Goal: Contribute content: Add original content to the website for others to see

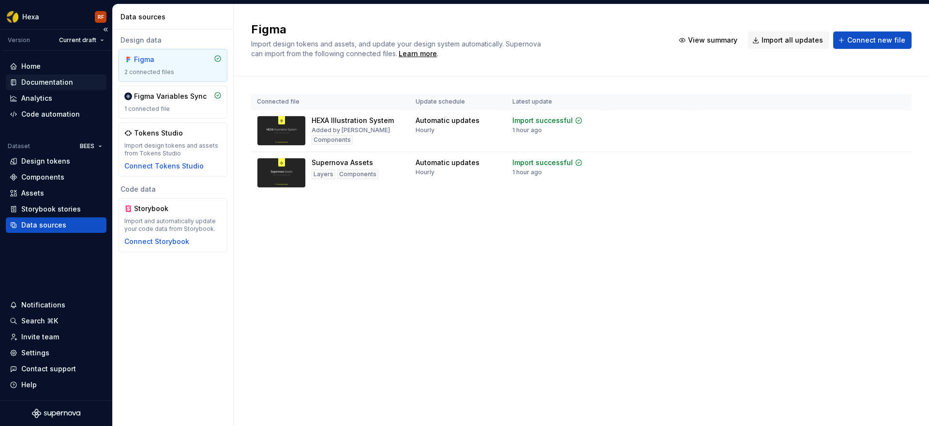
click at [58, 82] on div "Documentation" at bounding box center [47, 82] width 52 height 10
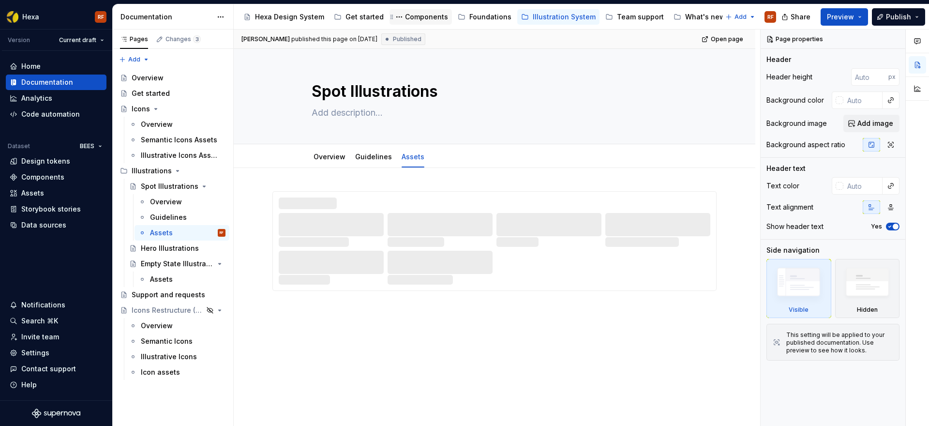
click at [420, 15] on div "Components" at bounding box center [426, 17] width 43 height 10
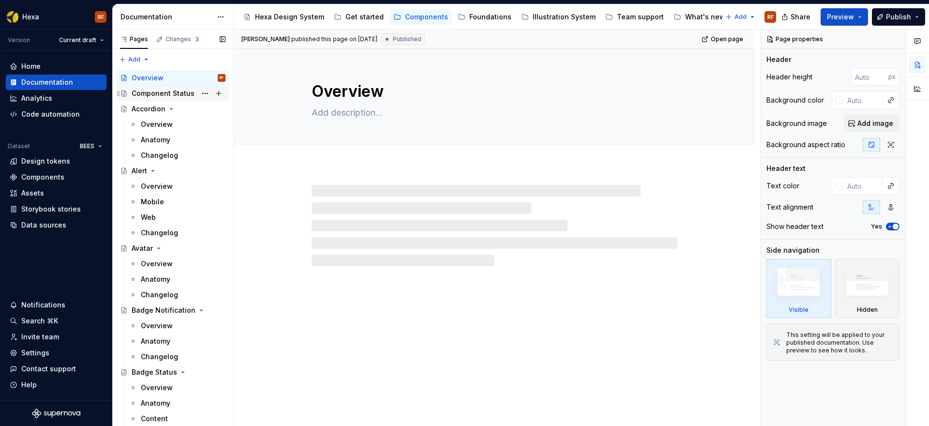
click at [176, 94] on div "Component Status" at bounding box center [163, 94] width 63 height 10
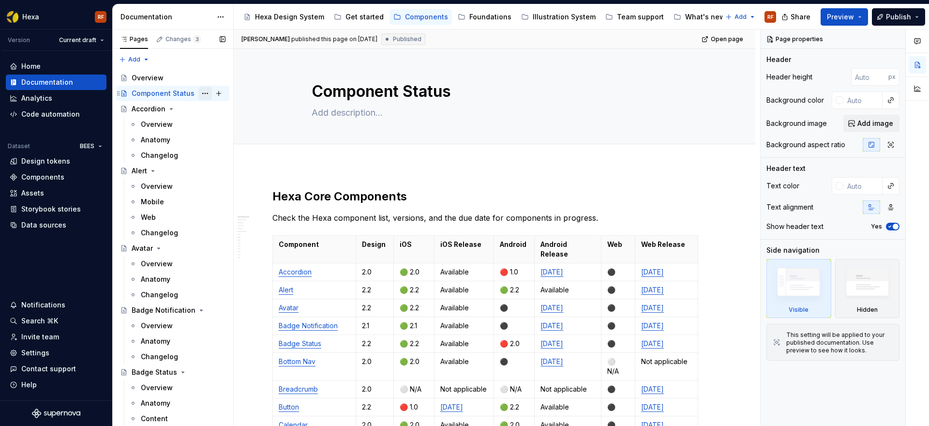
click at [201, 94] on button "Page tree" at bounding box center [205, 94] width 14 height 14
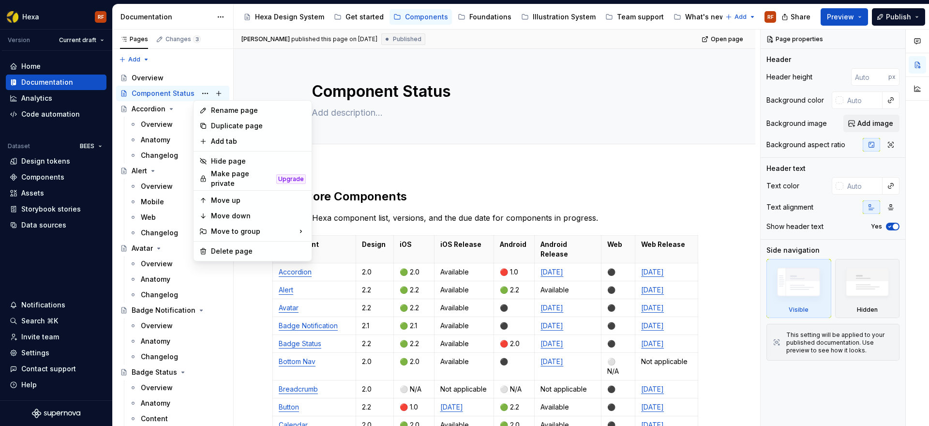
click at [451, 158] on html "Hexa RF Version Current draft Home Documentation Analytics Code automation Data…" at bounding box center [464, 213] width 929 height 426
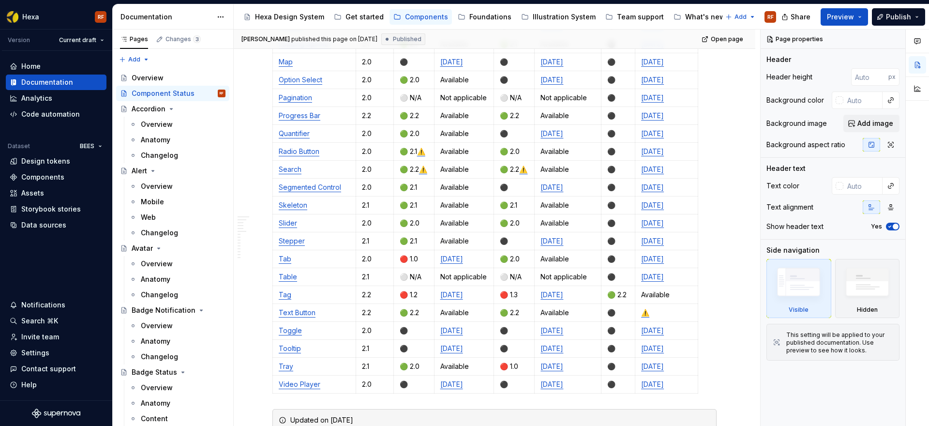
scroll to position [713, 0]
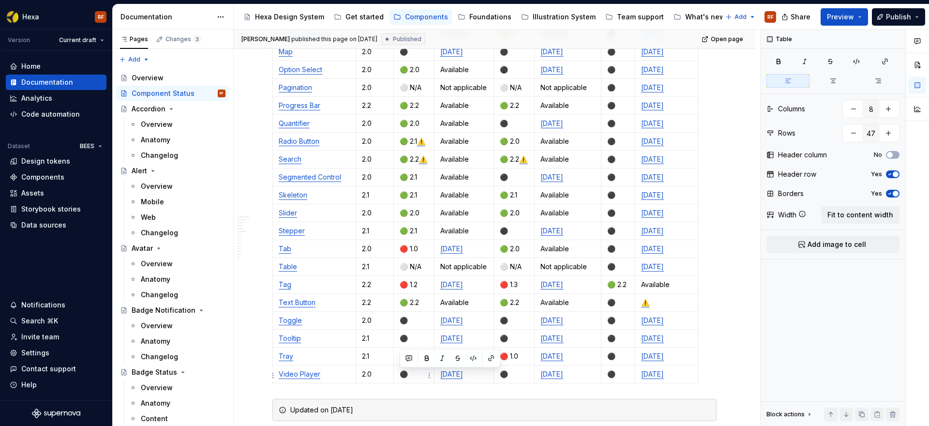
drag, startPoint x: 424, startPoint y: 375, endPoint x: 402, endPoint y: 377, distance: 22.3
click at [402, 361] on p "🟢 2.0" at bounding box center [414, 356] width 29 height 10
copy p "🟢 2.0"
drag, startPoint x: 521, startPoint y: 375, endPoint x: 502, endPoint y: 376, distance: 19.4
click at [502, 361] on p "🔴 1.0" at bounding box center [514, 356] width 29 height 10
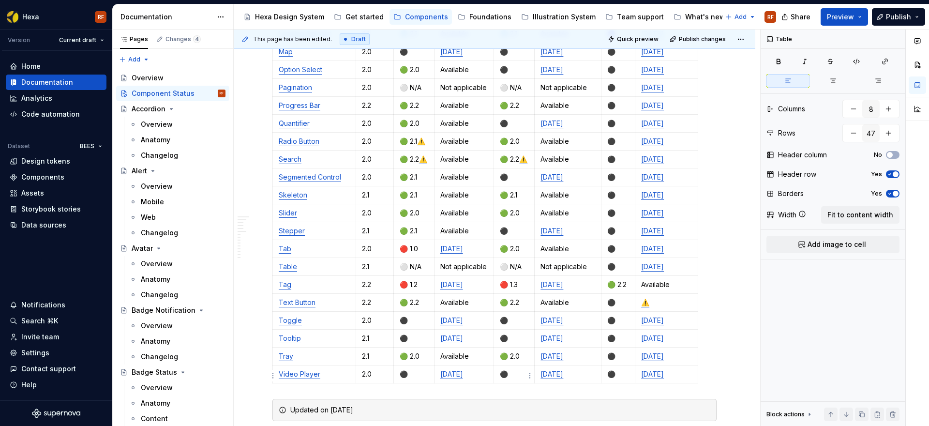
click at [520, 361] on p "🟢 2.0" at bounding box center [514, 356] width 29 height 10
type textarea "*"
drag, startPoint x: 512, startPoint y: 195, endPoint x: 502, endPoint y: 194, distance: 9.7
click at [502, 180] on p "⚫️" at bounding box center [514, 176] width 29 height 10
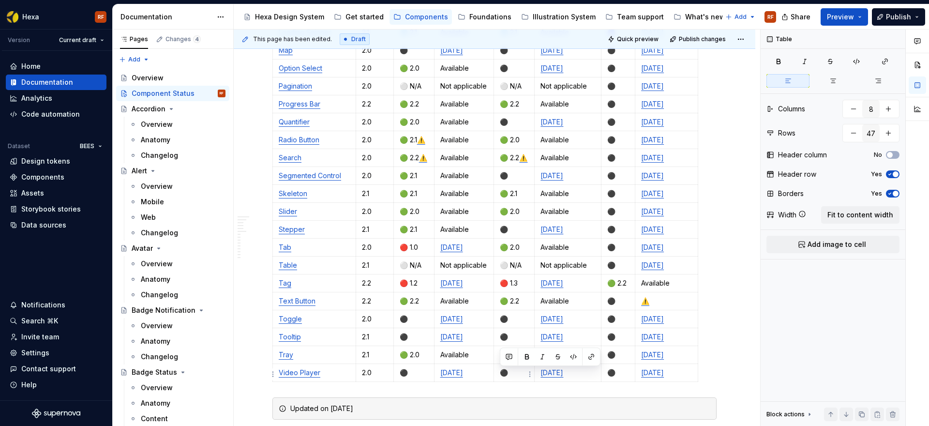
drag, startPoint x: 522, startPoint y: 375, endPoint x: 502, endPoint y: 375, distance: 20.3
click at [502, 360] on p "🟢 2.5" at bounding box center [514, 355] width 29 height 10
copy p "🟢 2.5"
click at [504, 180] on p "⚫️" at bounding box center [514, 176] width 29 height 10
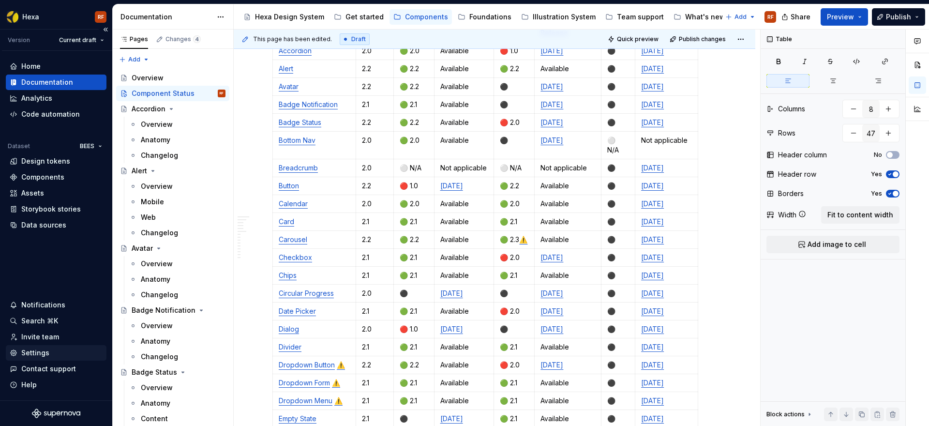
scroll to position [230, 0]
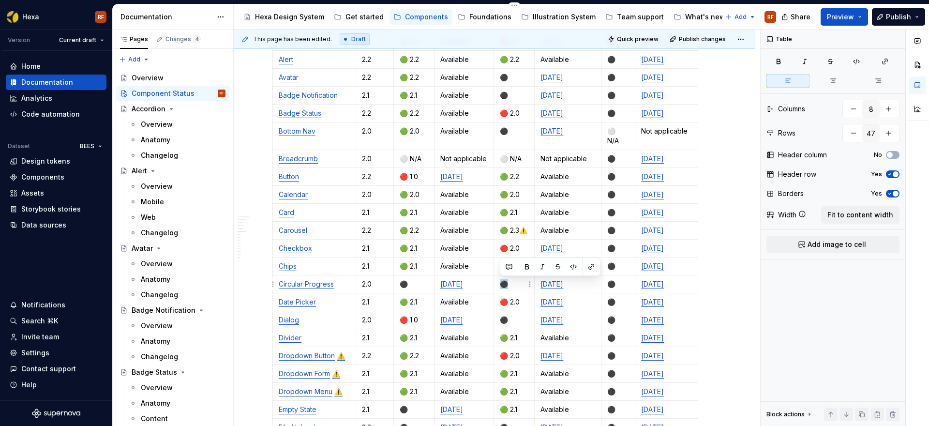
drag, startPoint x: 516, startPoint y: 283, endPoint x: 503, endPoint y: 282, distance: 12.6
click at [503, 282] on p "⚫️" at bounding box center [514, 284] width 29 height 10
drag, startPoint x: 520, startPoint y: 357, endPoint x: 504, endPoint y: 357, distance: 16.0
click at [504, 357] on p "🔴 2.0" at bounding box center [514, 356] width 29 height 10
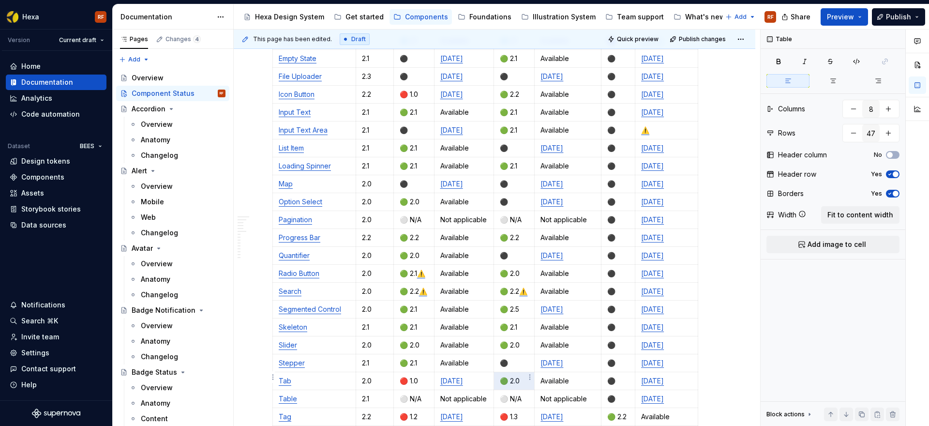
scroll to position [612, 0]
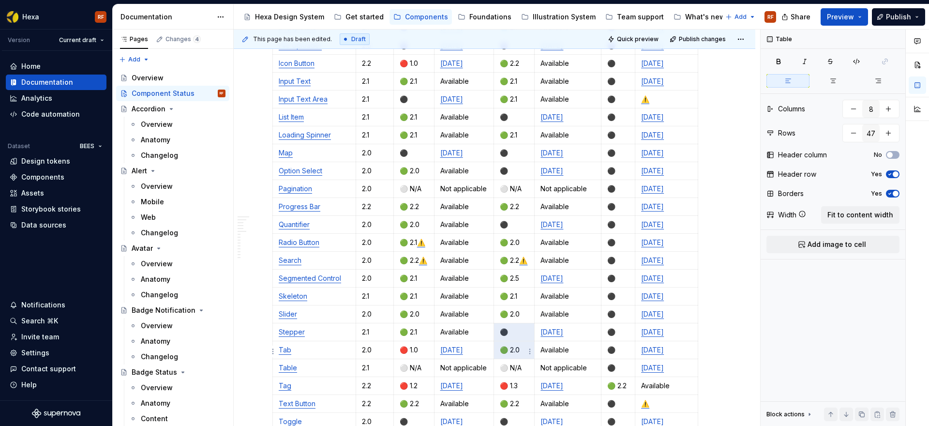
drag, startPoint x: 511, startPoint y: 382, endPoint x: 502, endPoint y: 350, distance: 33.2
click at [502, 337] on p "⚫️" at bounding box center [514, 332] width 29 height 10
click at [512, 337] on p "⚫️" at bounding box center [514, 332] width 29 height 10
drag, startPoint x: 514, startPoint y: 350, endPoint x: 504, endPoint y: 350, distance: 10.7
click at [504, 337] on p "⚫️" at bounding box center [514, 332] width 29 height 10
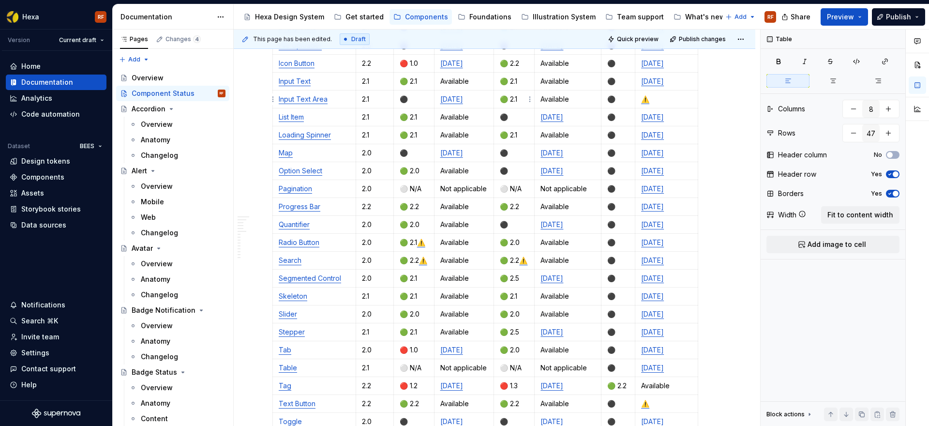
click at [522, 99] on p "🟢 2.1" at bounding box center [514, 99] width 29 height 10
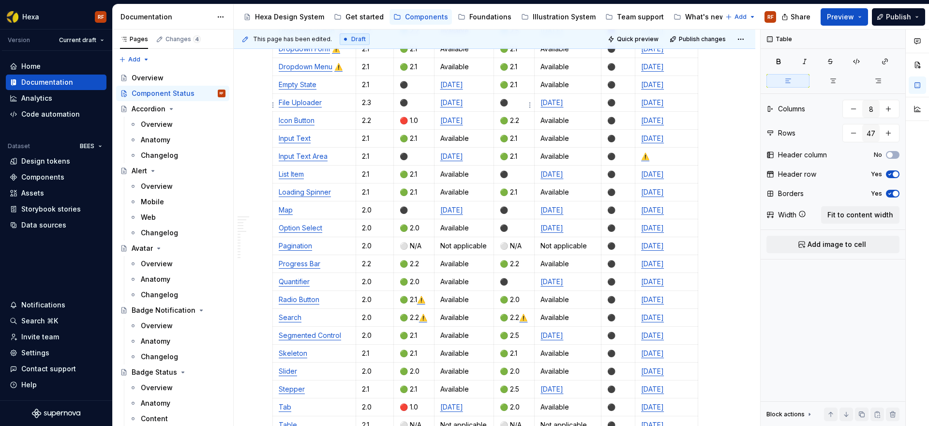
scroll to position [535, 0]
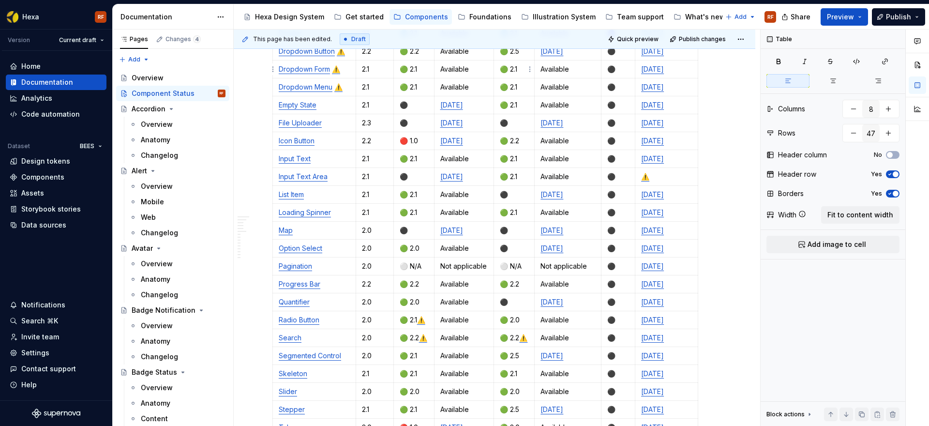
click at [523, 68] on p "🟢 2.1" at bounding box center [514, 69] width 29 height 10
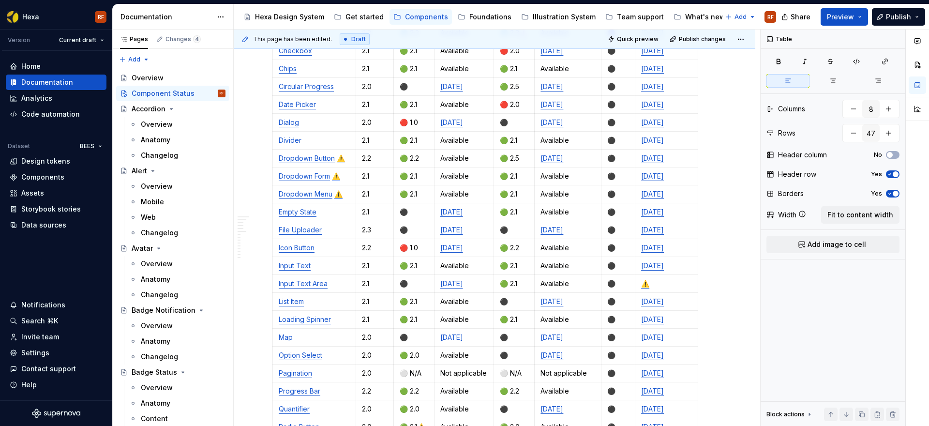
scroll to position [435, 0]
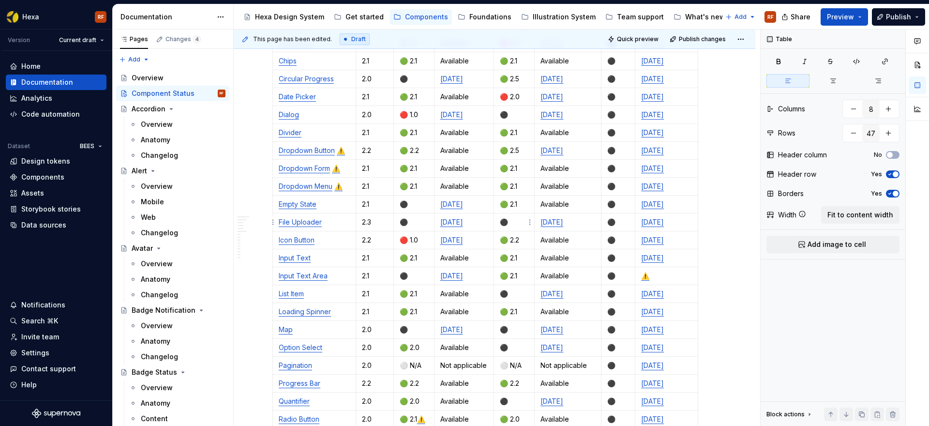
click at [515, 223] on p "⚫️" at bounding box center [514, 222] width 29 height 10
drag, startPoint x: 514, startPoint y: 222, endPoint x: 503, endPoint y: 221, distance: 11.6
click at [503, 221] on p "⚫️" at bounding box center [514, 222] width 29 height 10
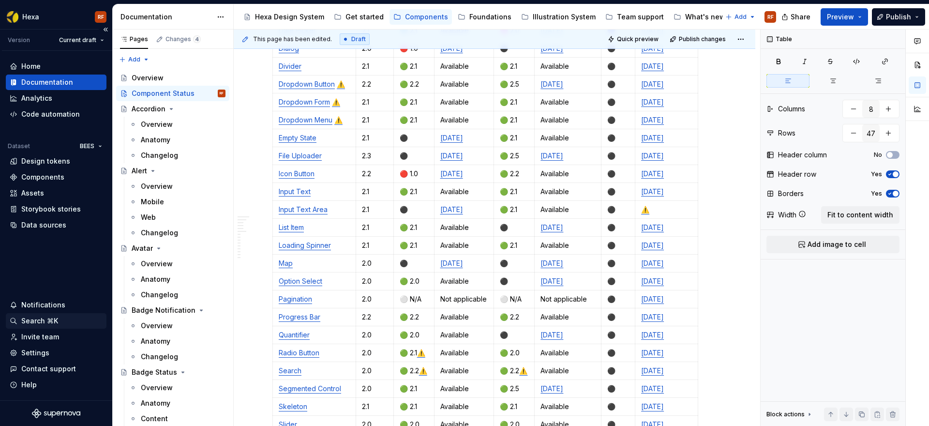
scroll to position [481, 0]
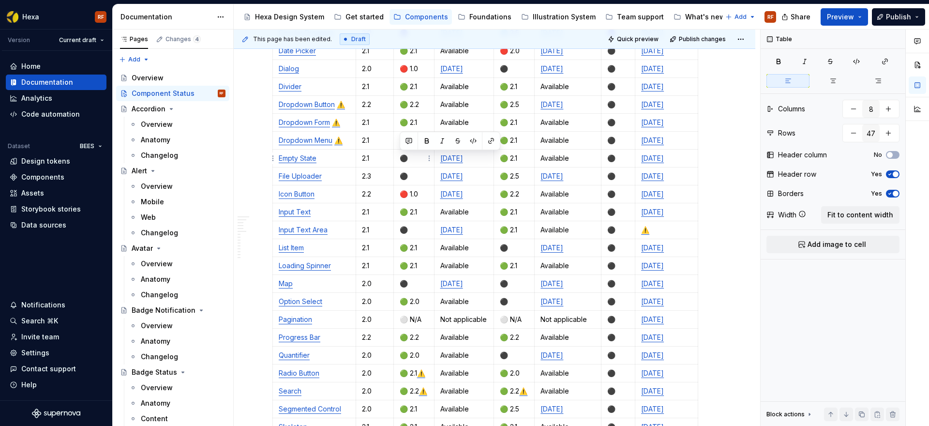
drag, startPoint x: 413, startPoint y: 158, endPoint x: 403, endPoint y: 157, distance: 10.2
click at [403, 157] on p "⚫️" at bounding box center [414, 158] width 29 height 10
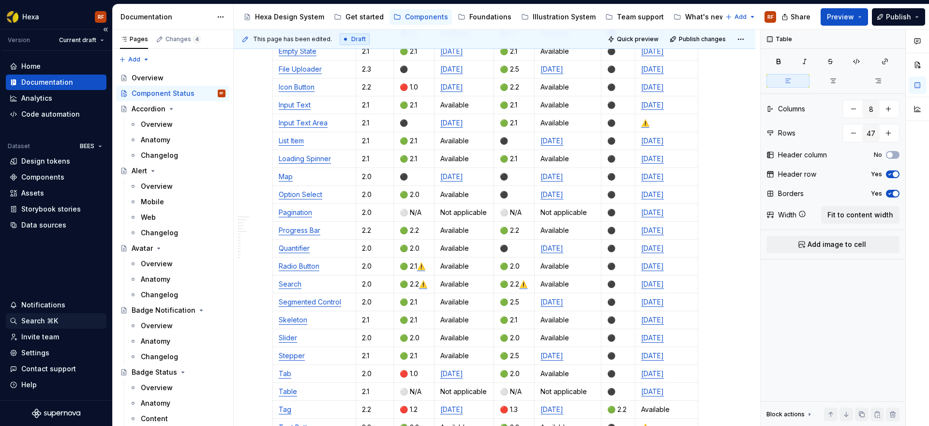
scroll to position [597, 0]
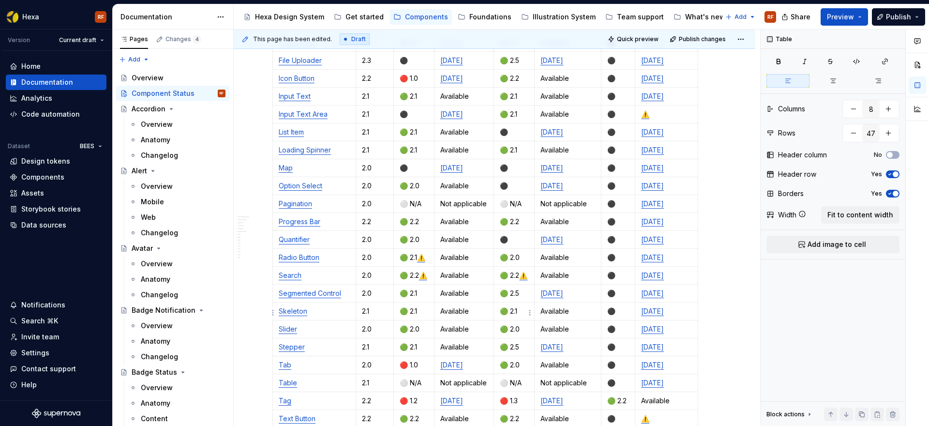
click at [521, 298] on p "🟢 2.5" at bounding box center [514, 293] width 29 height 10
click at [521, 352] on p "🟢 2.5" at bounding box center [514, 347] width 29 height 10
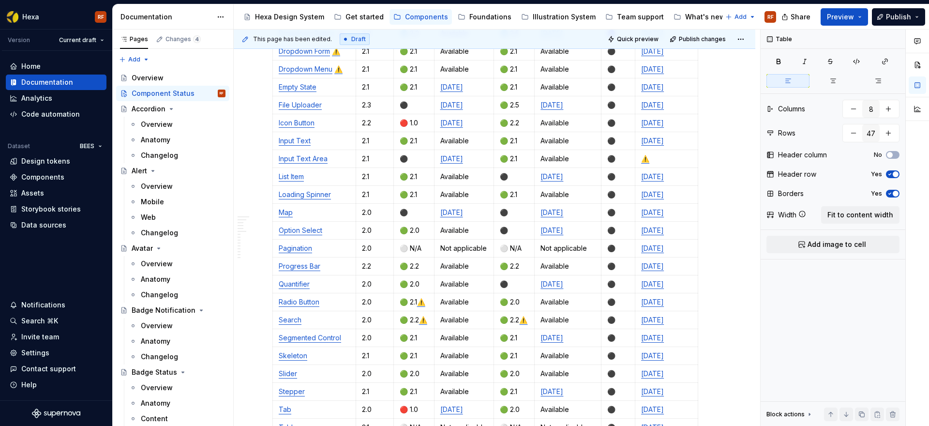
scroll to position [551, 0]
click at [522, 108] on p "🟢 2.5" at bounding box center [514, 107] width 29 height 10
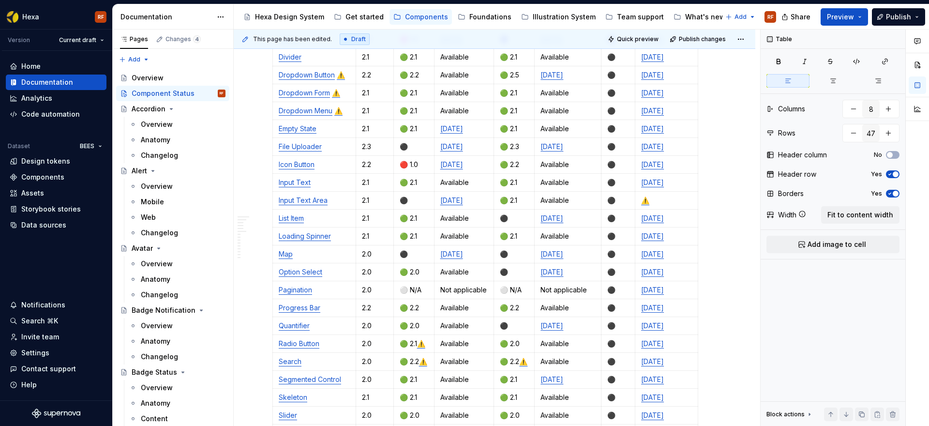
scroll to position [501, 0]
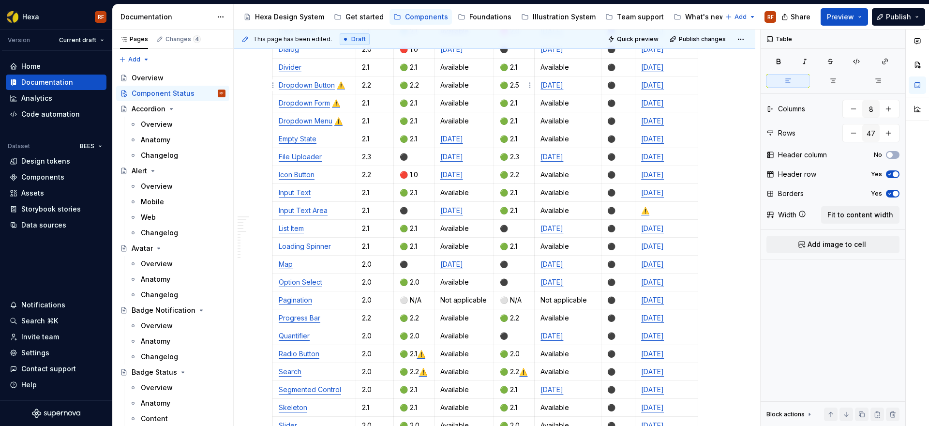
click at [525, 85] on p "🟢 2.5" at bounding box center [514, 85] width 29 height 10
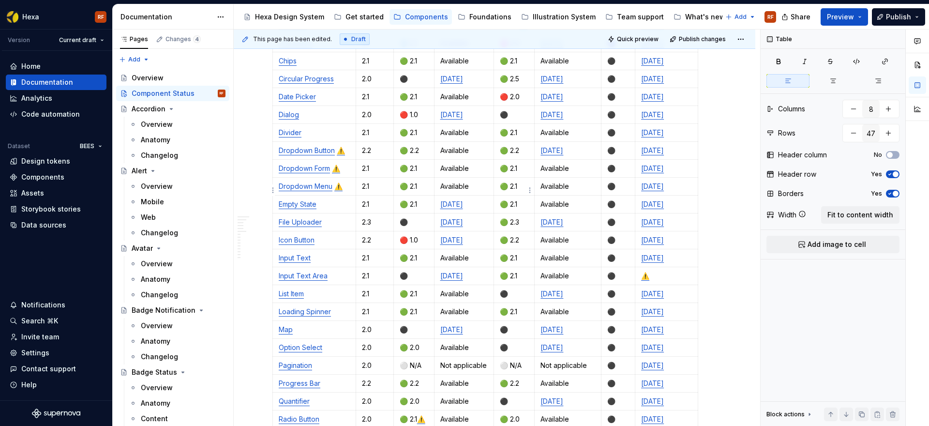
scroll to position [432, 0]
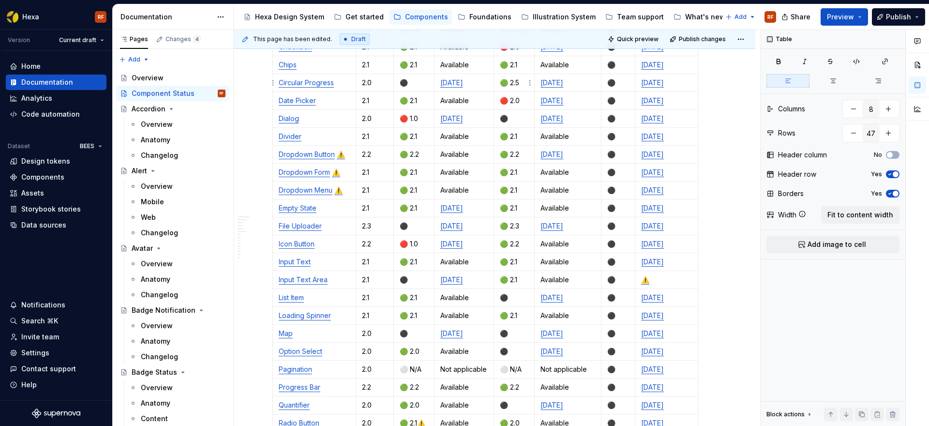
click at [523, 82] on p "🟢 2.5" at bounding box center [514, 83] width 29 height 10
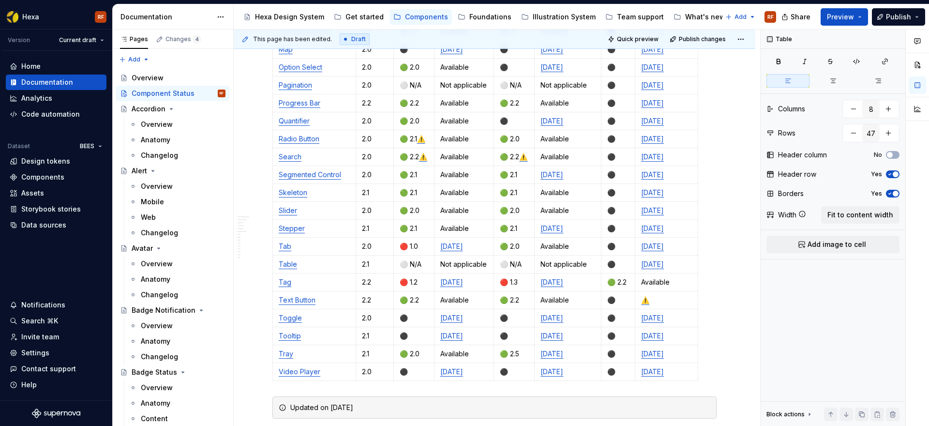
scroll to position [782, 0]
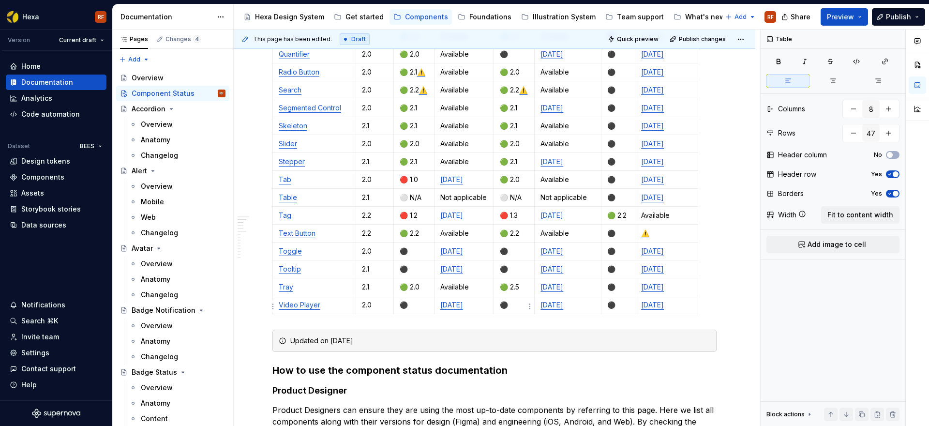
click at [524, 292] on p "🟢 2.5" at bounding box center [514, 287] width 29 height 10
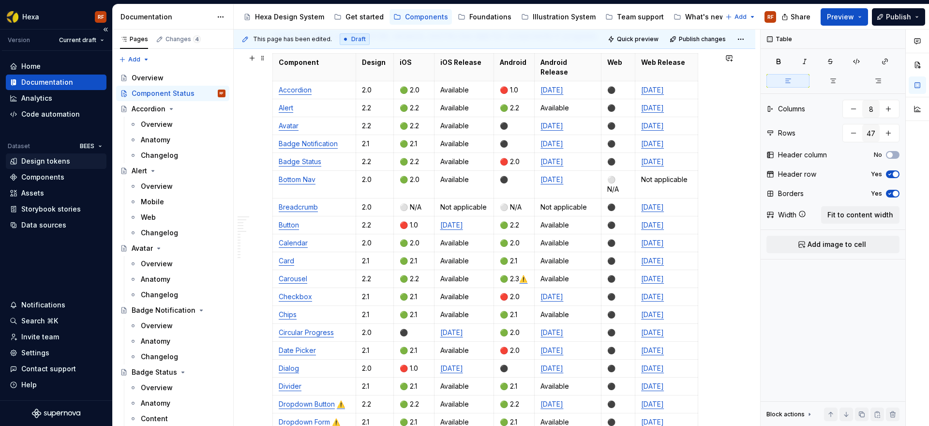
scroll to position [181, 0]
click at [503, 157] on p "🔴 2.0" at bounding box center [514, 162] width 29 height 10
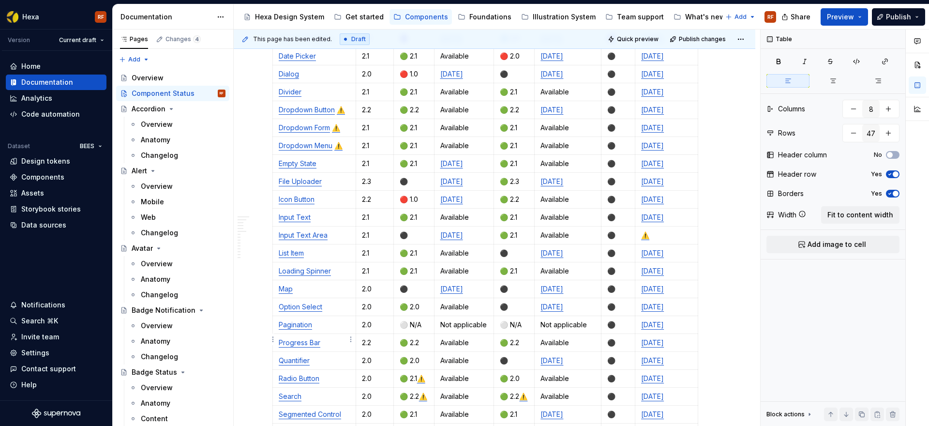
scroll to position [480, 0]
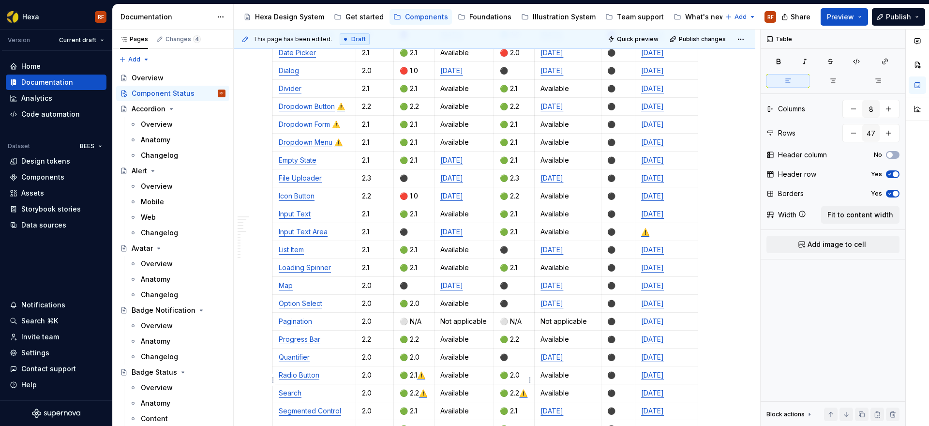
click at [516, 374] on p "🟢 2.0" at bounding box center [514, 375] width 29 height 10
click at [521, 375] on p "🟢 2.0" at bounding box center [514, 375] width 29 height 10
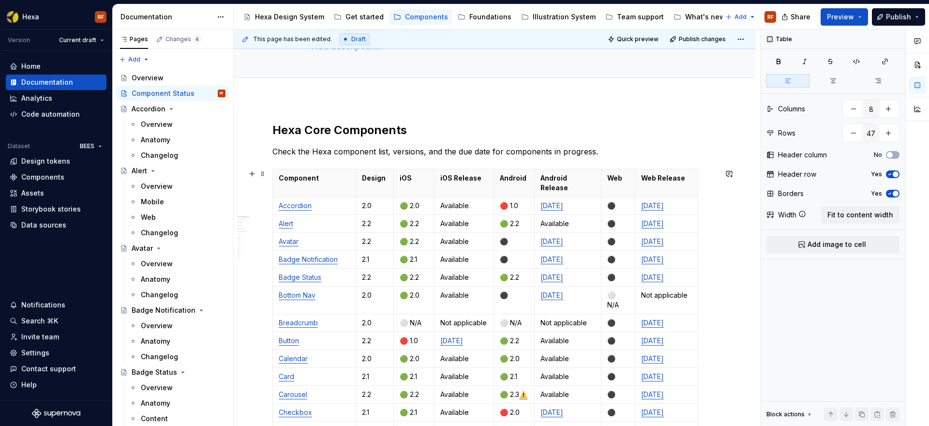
scroll to position [56, 0]
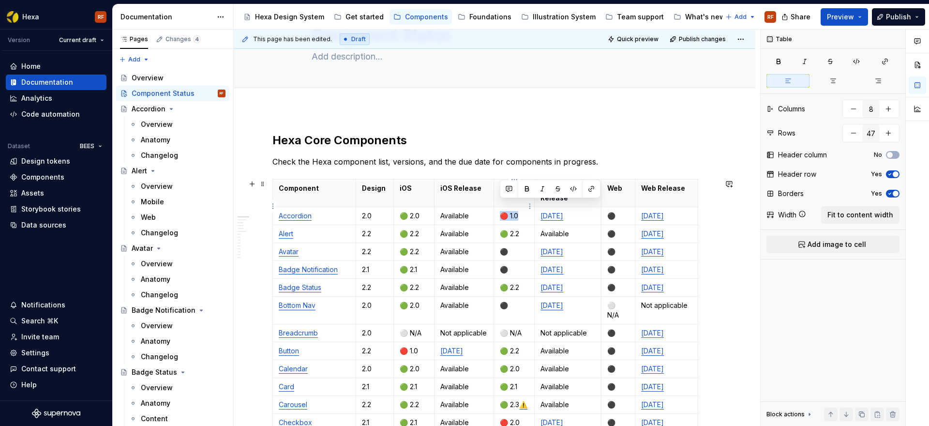
drag, startPoint x: 522, startPoint y: 208, endPoint x: 503, endPoint y: 206, distance: 19.0
click at [503, 211] on p "🔴 1.0" at bounding box center [514, 216] width 29 height 10
click at [862, 16] on button "Preview" at bounding box center [844, 16] width 47 height 17
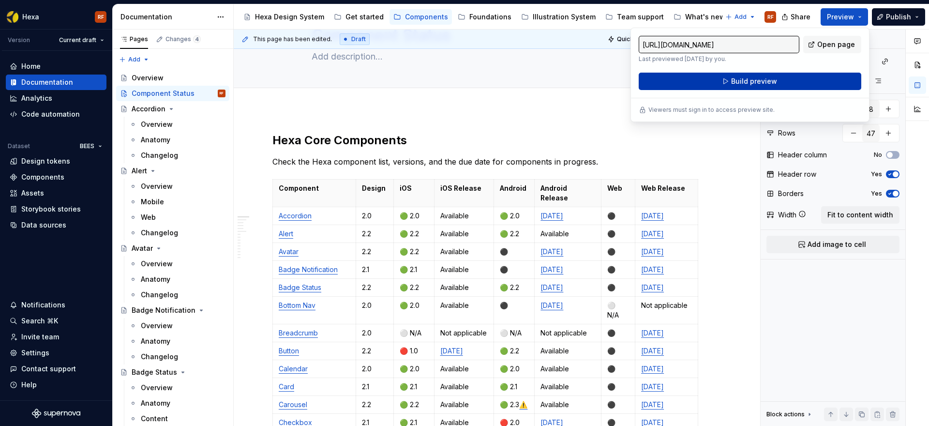
click at [785, 80] on button "Build preview" at bounding box center [750, 81] width 223 height 17
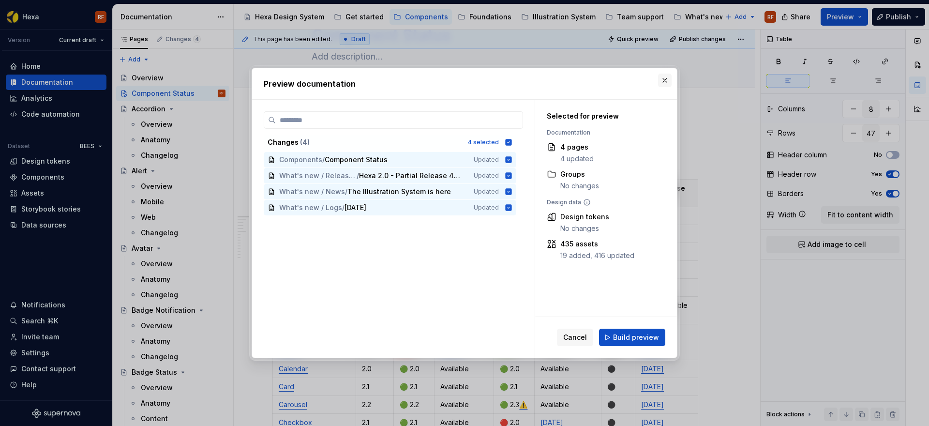
click at [660, 81] on button "button" at bounding box center [665, 81] width 14 height 14
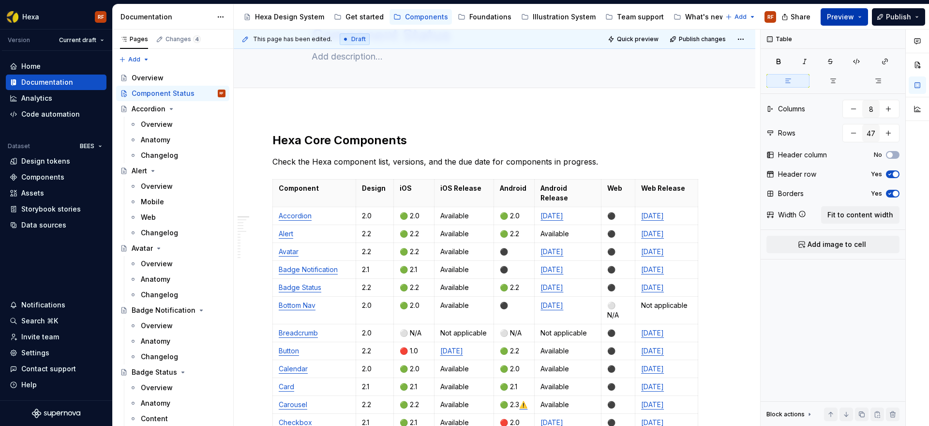
click at [843, 17] on span "Preview" at bounding box center [840, 17] width 27 height 10
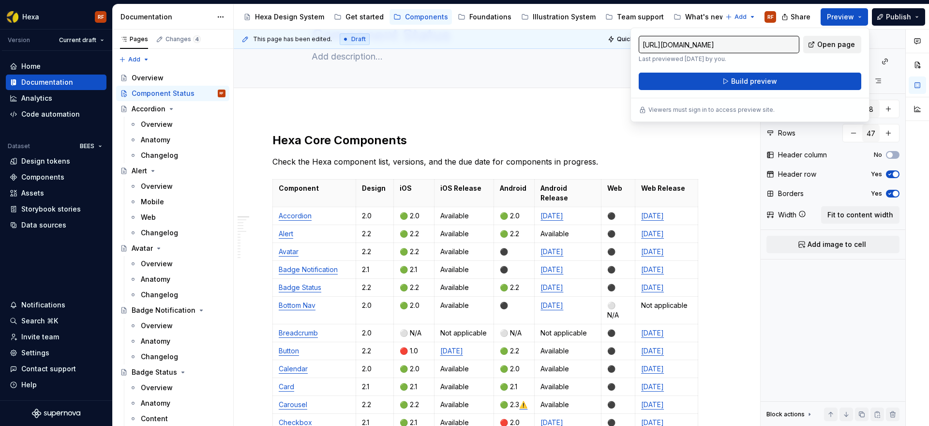
click at [835, 44] on span "Open page" at bounding box center [836, 45] width 38 height 10
click at [889, 19] on span "Publish" at bounding box center [898, 17] width 25 height 10
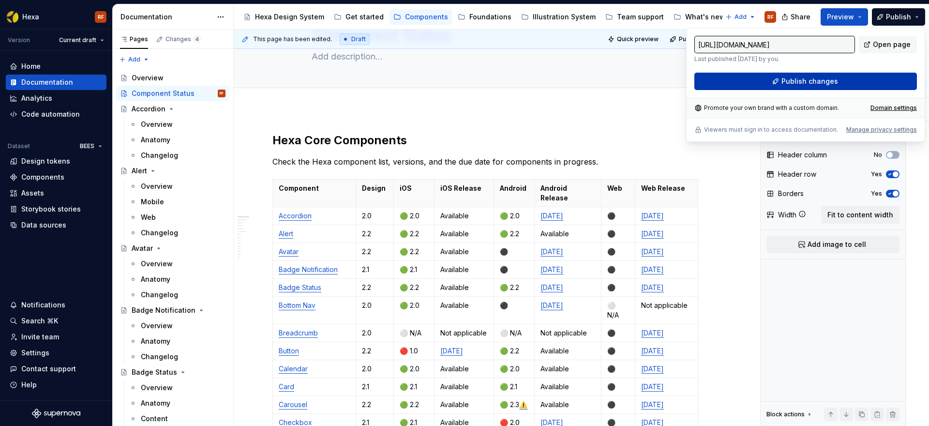
click at [855, 82] on button "Publish changes" at bounding box center [805, 81] width 223 height 17
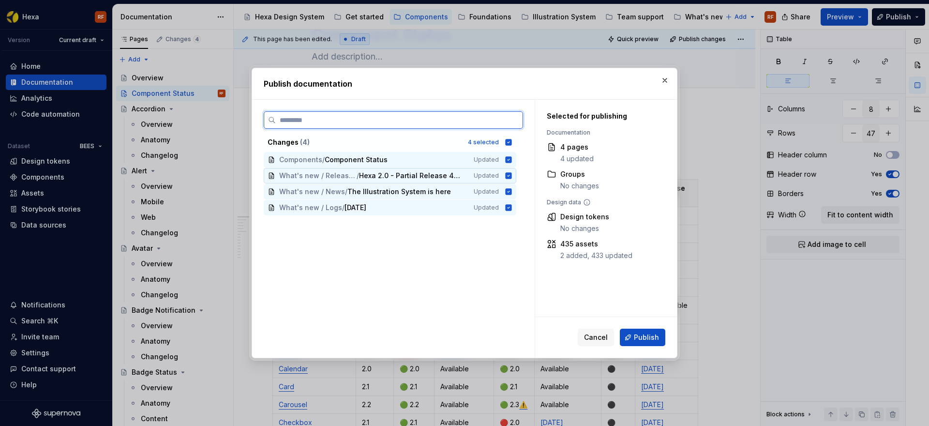
click at [508, 176] on icon at bounding box center [509, 176] width 8 height 8
click at [509, 191] on icon at bounding box center [509, 192] width 8 height 8
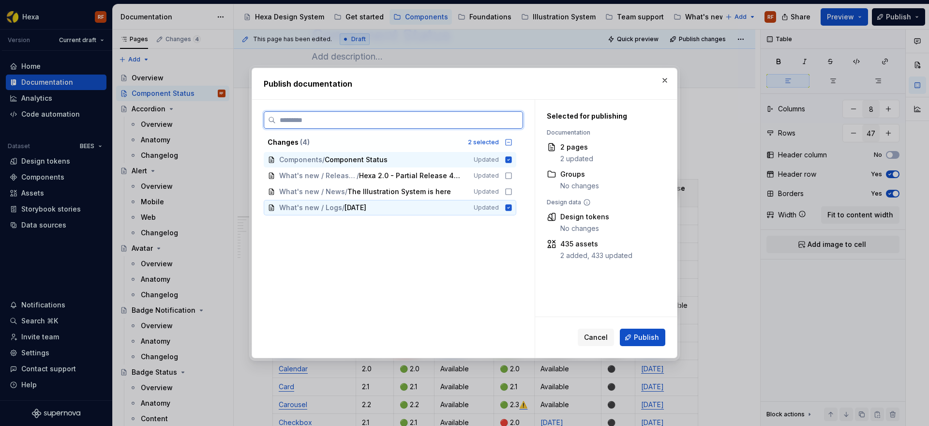
click at [509, 209] on icon at bounding box center [509, 207] width 6 height 6
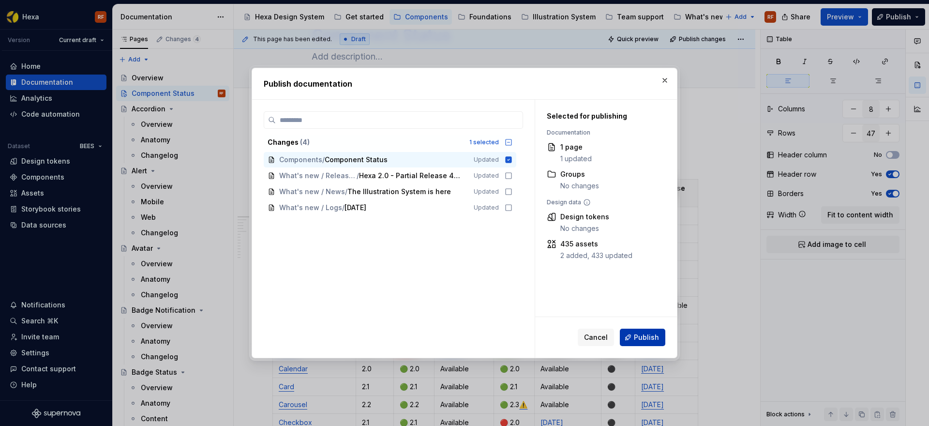
click at [644, 339] on span "Publish" at bounding box center [646, 337] width 25 height 10
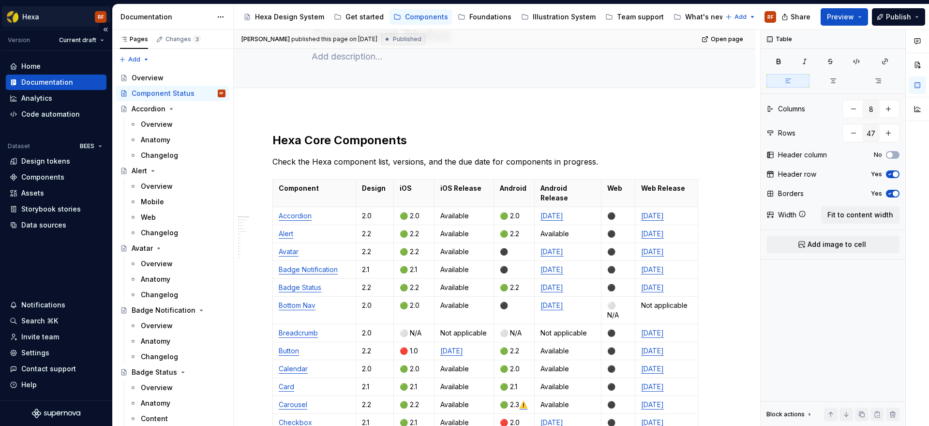
type textarea "*"
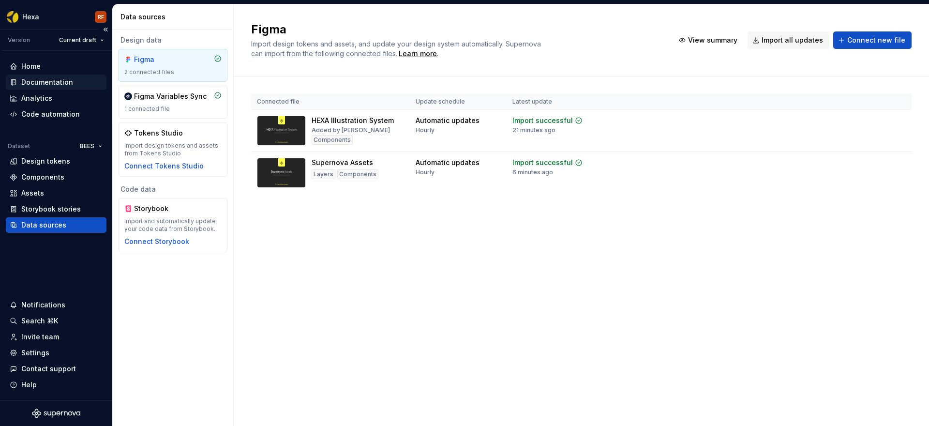
click at [48, 81] on div "Documentation" at bounding box center [47, 82] width 52 height 10
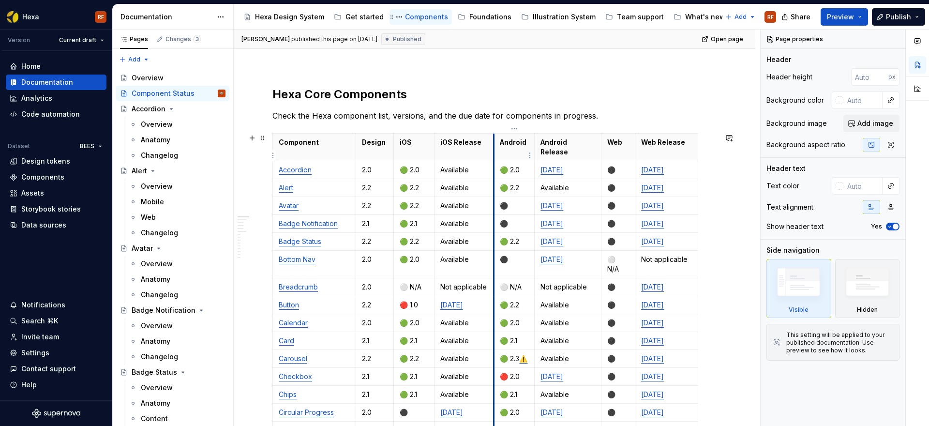
scroll to position [116, 0]
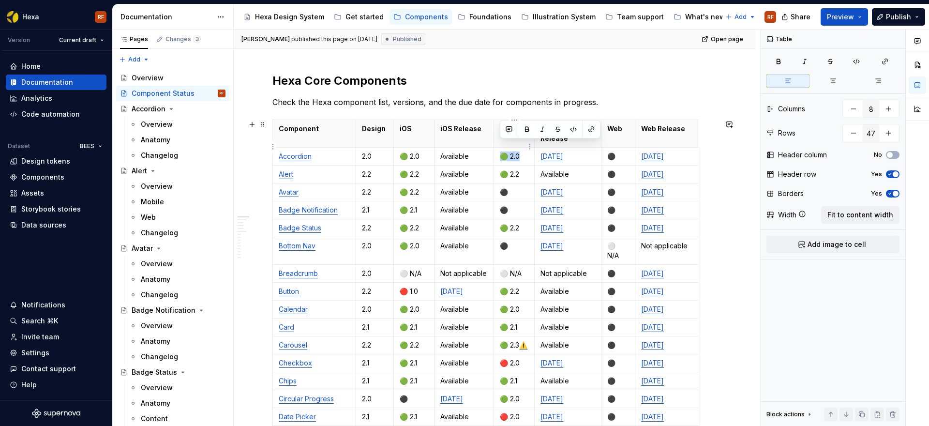
drag, startPoint x: 522, startPoint y: 148, endPoint x: 502, endPoint y: 146, distance: 19.5
click at [503, 151] on p "🟢 2.0" at bounding box center [514, 156] width 29 height 10
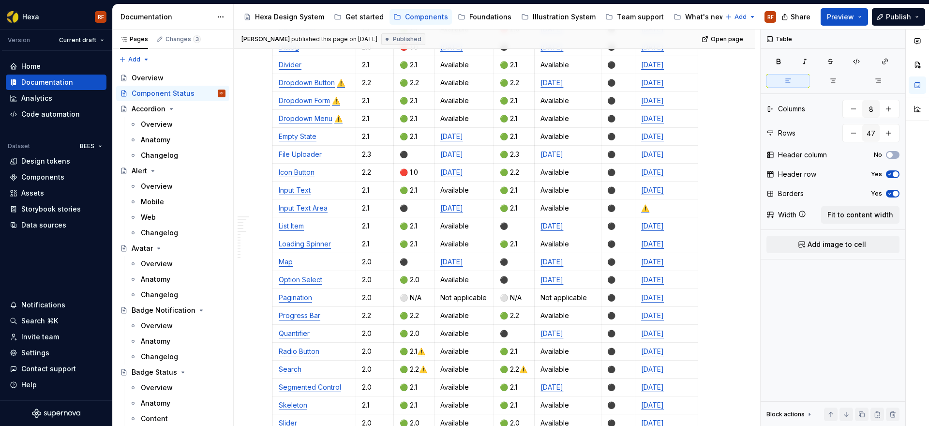
scroll to position [321, 0]
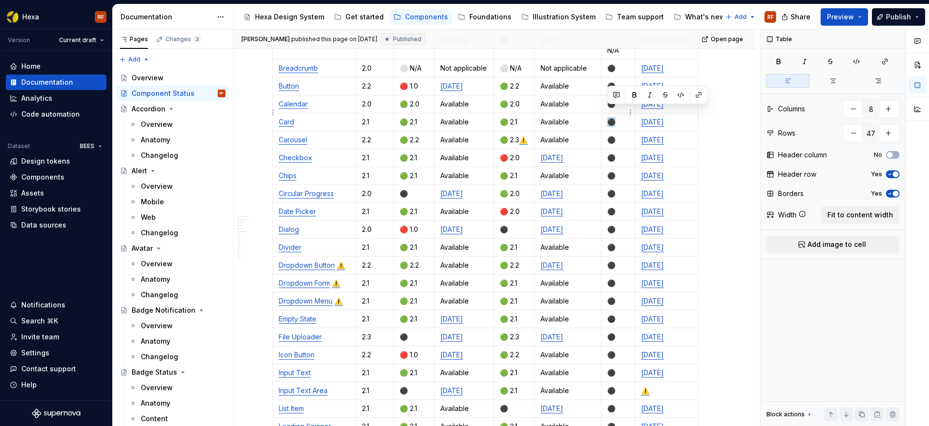
drag, startPoint x: 619, startPoint y: 108, endPoint x: 611, endPoint y: 108, distance: 8.2
click at [611, 117] on p "⚫️" at bounding box center [618, 122] width 22 height 10
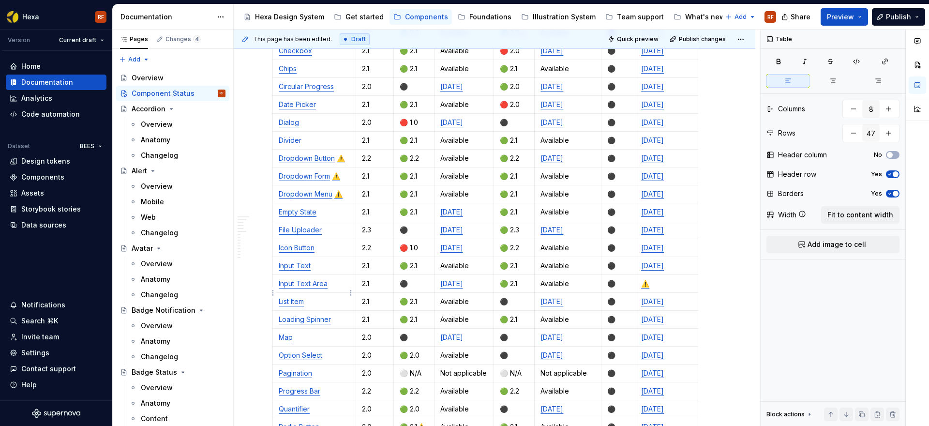
scroll to position [440, 0]
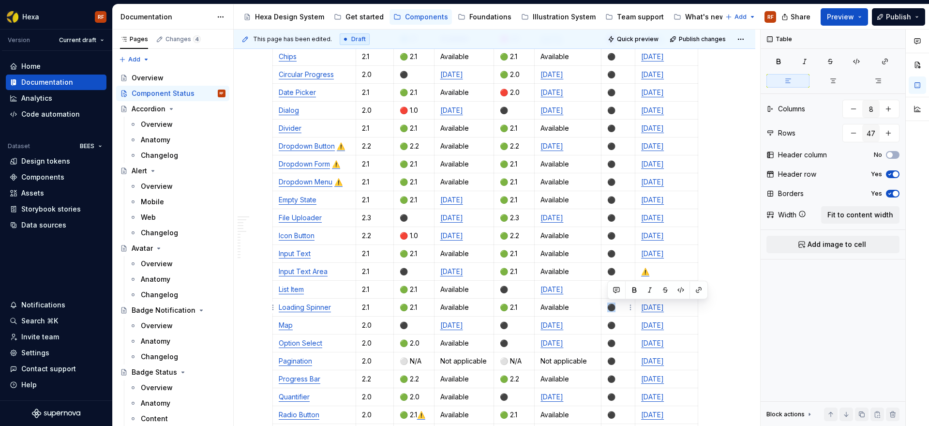
drag, startPoint x: 618, startPoint y: 305, endPoint x: 611, endPoint y: 306, distance: 6.8
click at [611, 306] on p "⚫️" at bounding box center [618, 307] width 22 height 10
drag, startPoint x: 617, startPoint y: 128, endPoint x: 610, endPoint y: 127, distance: 7.3
click at [610, 127] on p "⚫️" at bounding box center [618, 128] width 22 height 10
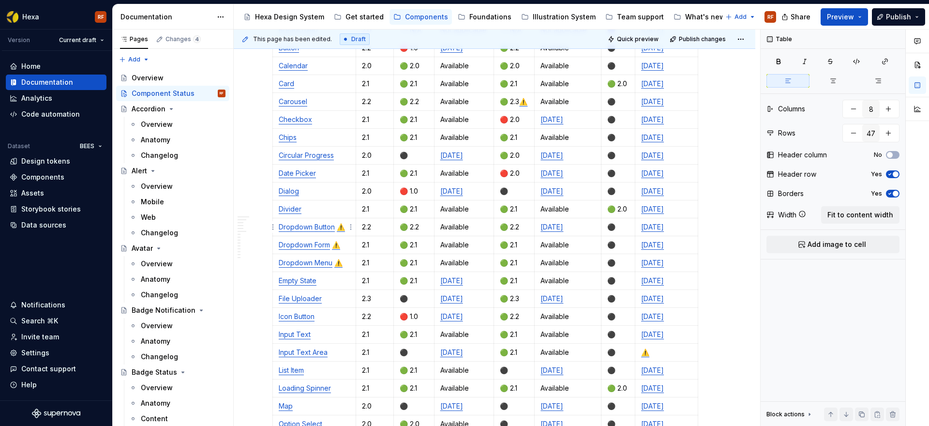
scroll to position [364, 0]
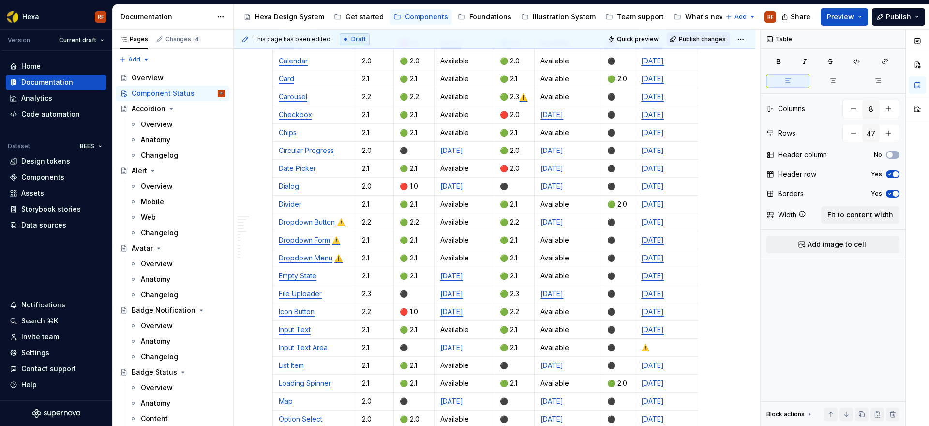
click at [713, 38] on span "Publish changes" at bounding box center [702, 39] width 47 height 8
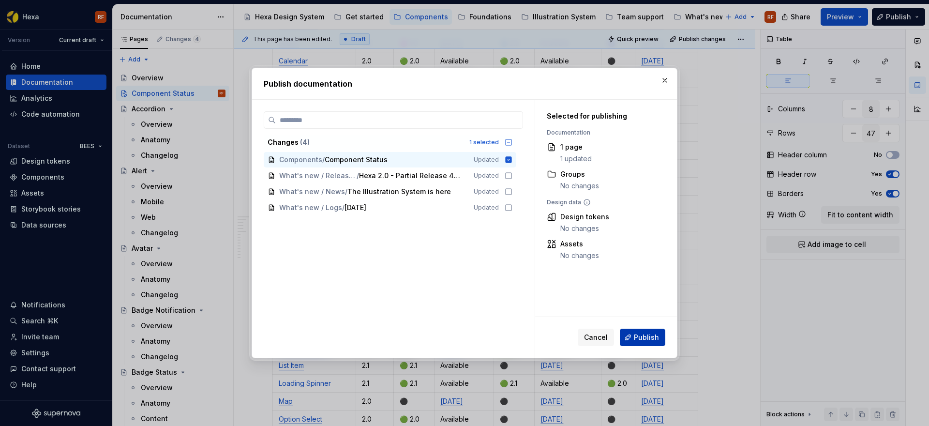
click at [639, 334] on span "Publish" at bounding box center [646, 337] width 25 height 10
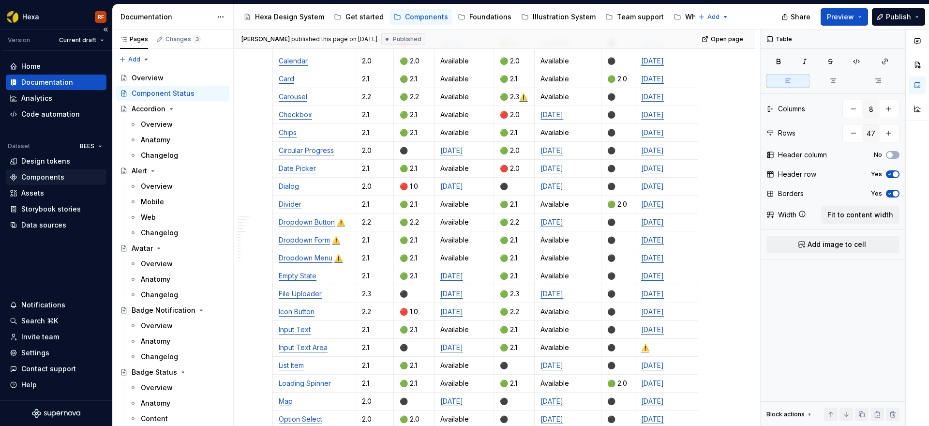
type textarea "*"
